Goal: Transaction & Acquisition: Book appointment/travel/reservation

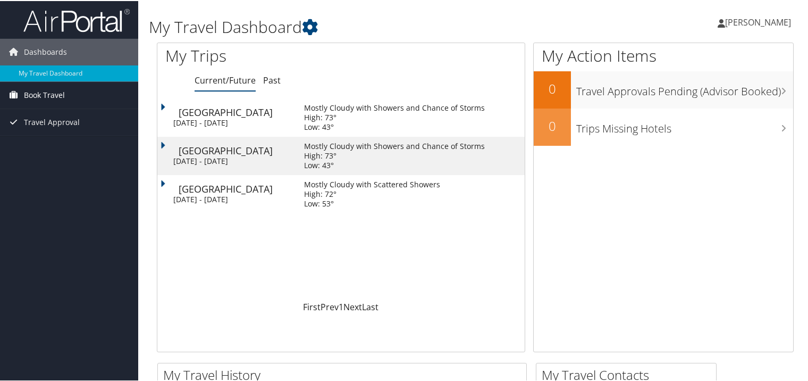
click at [44, 94] on span "Book Travel" at bounding box center [44, 94] width 41 height 27
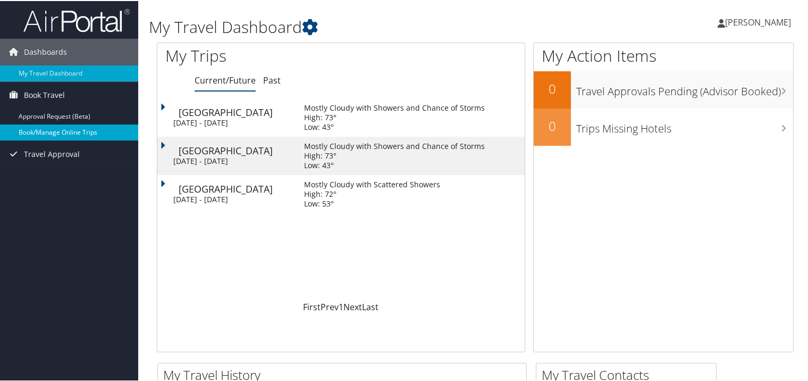
click at [53, 130] on link "Book/Manage Online Trips" at bounding box center [69, 131] width 138 height 16
click at [69, 130] on link "Book/Manage Online Trips" at bounding box center [69, 131] width 138 height 16
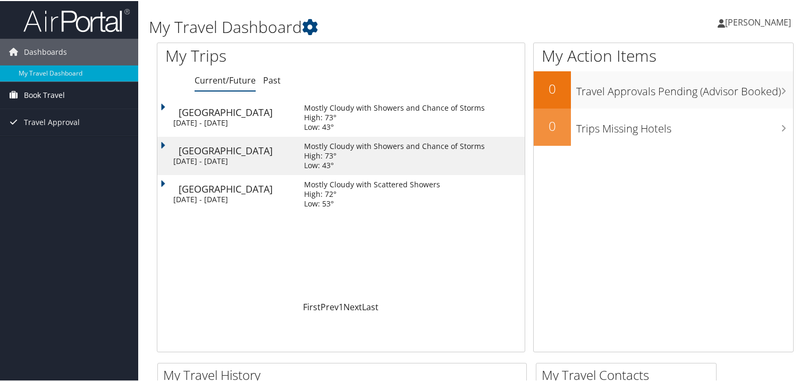
click at [36, 99] on span "Book Travel" at bounding box center [44, 94] width 41 height 27
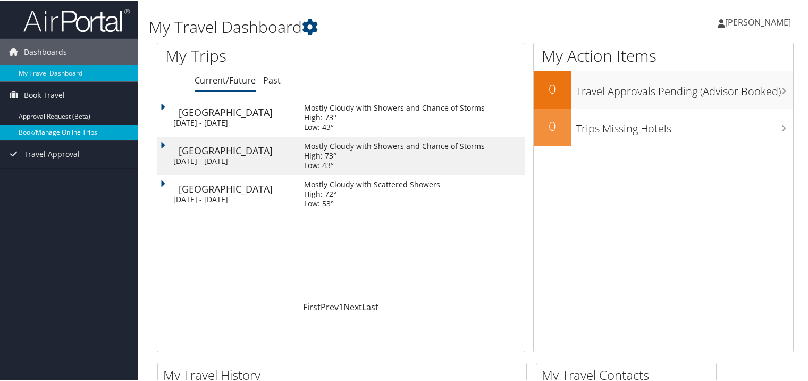
click at [46, 134] on link "Book/Manage Online Trips" at bounding box center [69, 131] width 138 height 16
click at [84, 127] on link "Book/Manage Online Trips" at bounding box center [69, 131] width 138 height 16
